Goal: Task Accomplishment & Management: Complete application form

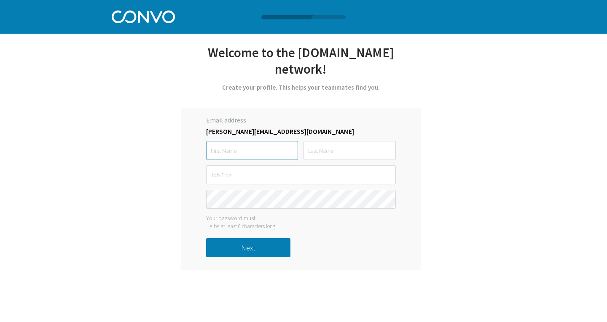
click at [242, 141] on input "text" at bounding box center [252, 150] width 92 height 19
type input "[PERSON_NAME]"
click at [212, 177] on input "text" at bounding box center [301, 175] width 190 height 19
type input "Senior Insight Analyst"
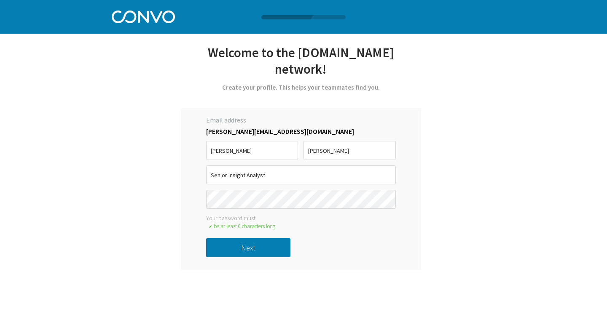
click at [241, 245] on button "Next" at bounding box center [248, 248] width 84 height 19
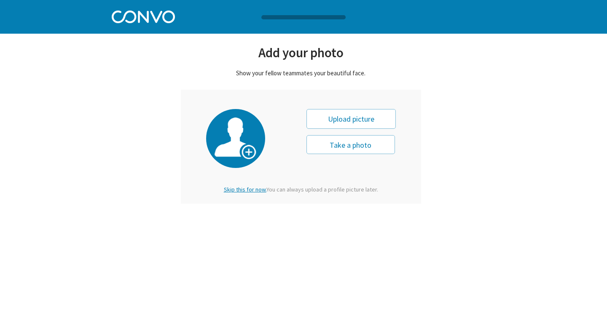
click at [252, 190] on span "Skip this for now." at bounding box center [245, 190] width 43 height 8
